Goal: Information Seeking & Learning: Learn about a topic

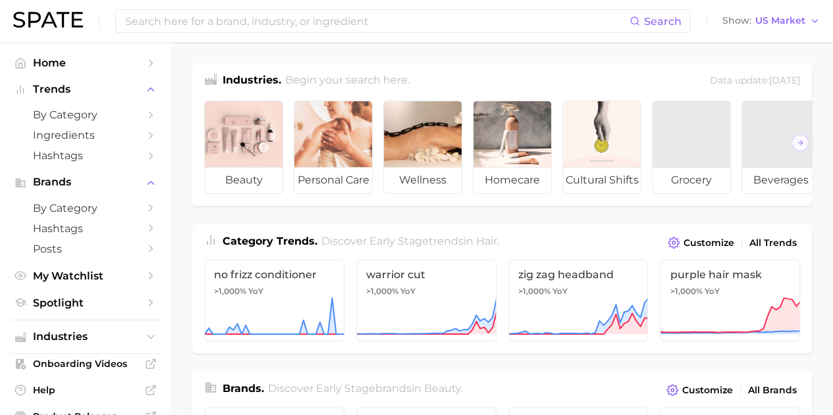
click at [286, 248] on span "Category Trends ." at bounding box center [270, 241] width 95 height 13
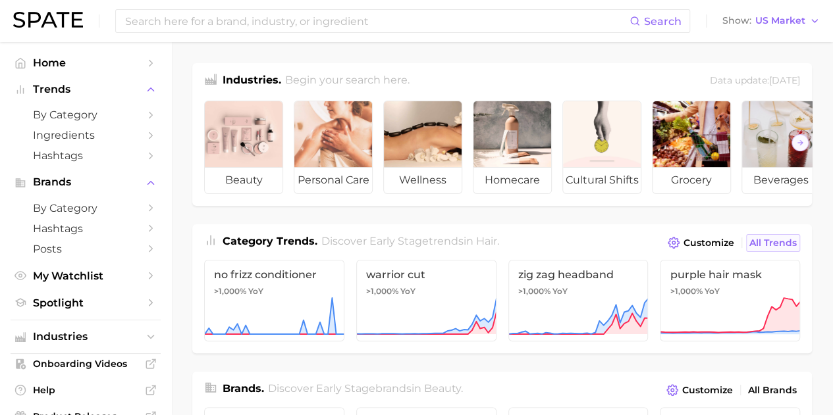
click at [769, 249] on span "All Trends" at bounding box center [772, 243] width 47 height 11
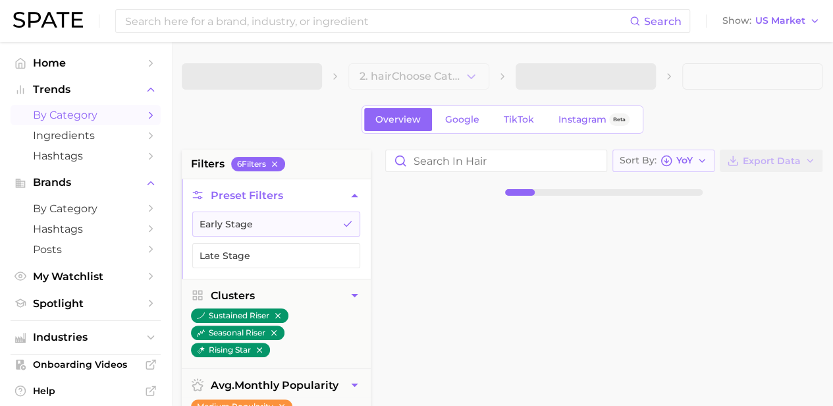
click at [691, 157] on span "YoY" at bounding box center [684, 160] width 16 height 7
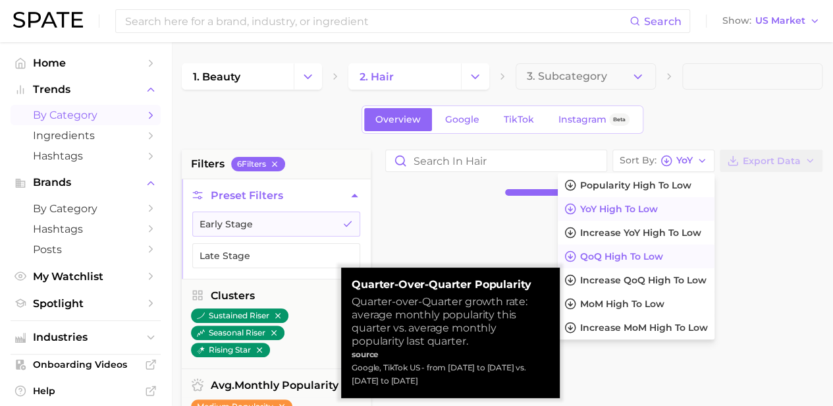
click at [608, 256] on span "QoQ high to low" at bounding box center [621, 256] width 83 height 11
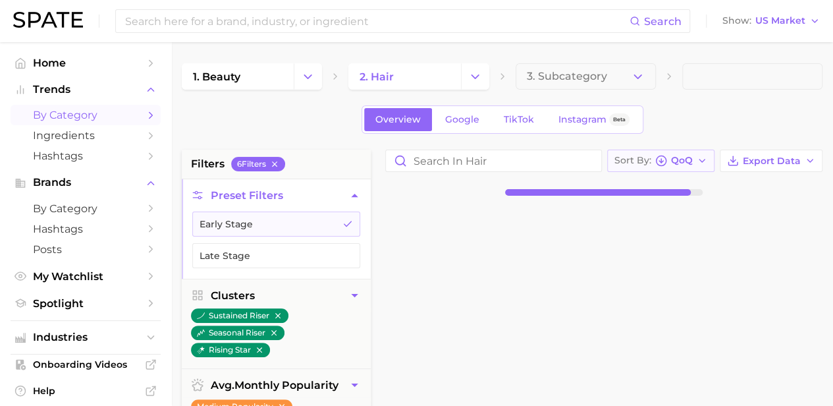
click at [685, 157] on span "QoQ" at bounding box center [682, 160] width 22 height 7
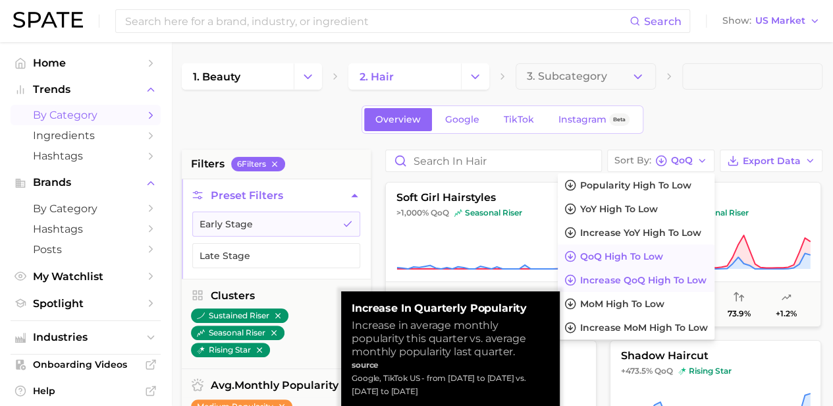
click at [618, 275] on span "Increase QoQ high to low" at bounding box center [643, 280] width 126 height 11
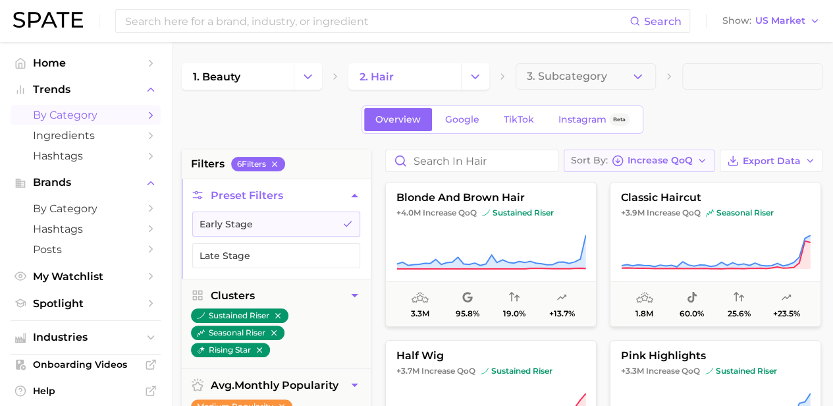
click at [698, 165] on button "Sort By Increase QoQ" at bounding box center [639, 160] width 151 height 22
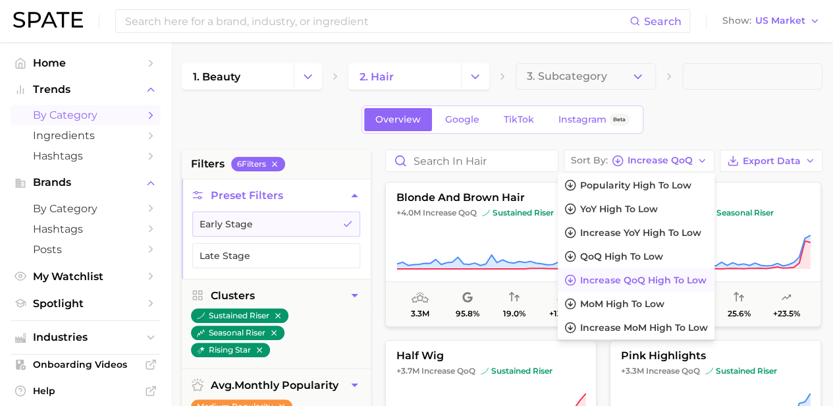
click at [741, 66] on span at bounding box center [752, 76] width 140 height 26
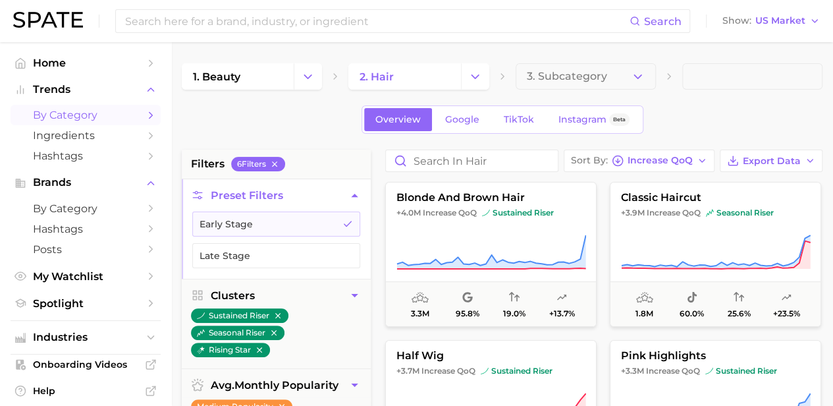
click at [740, 114] on div "Overview Google TikTok Instagram Beta" at bounding box center [502, 119] width 641 height 28
click at [677, 158] on span "Increase QoQ" at bounding box center [659, 160] width 65 height 7
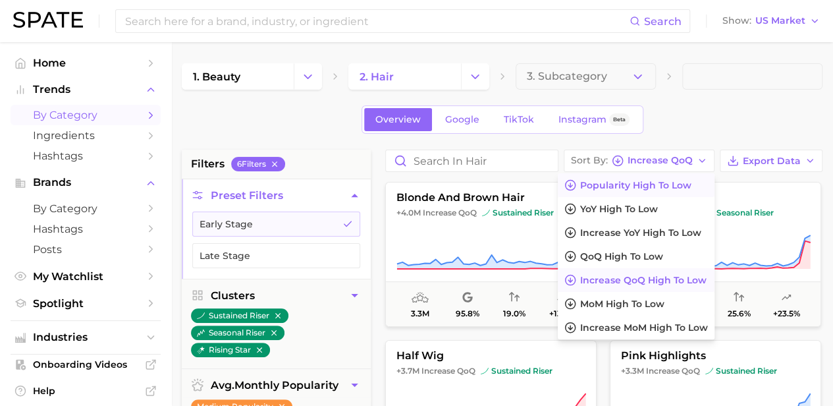
click at [678, 184] on span "Popularity high to low" at bounding box center [635, 185] width 111 height 11
